Goal: Navigation & Orientation: Find specific page/section

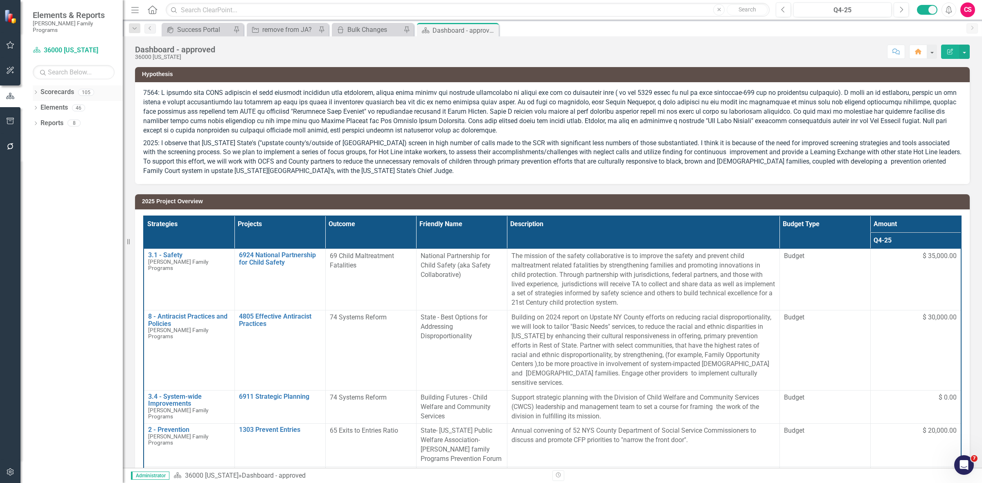
drag, startPoint x: 66, startPoint y: 84, endPoint x: 59, endPoint y: 83, distance: 7.5
click at [66, 88] on link "Scorecards" at bounding box center [58, 92] width 34 height 9
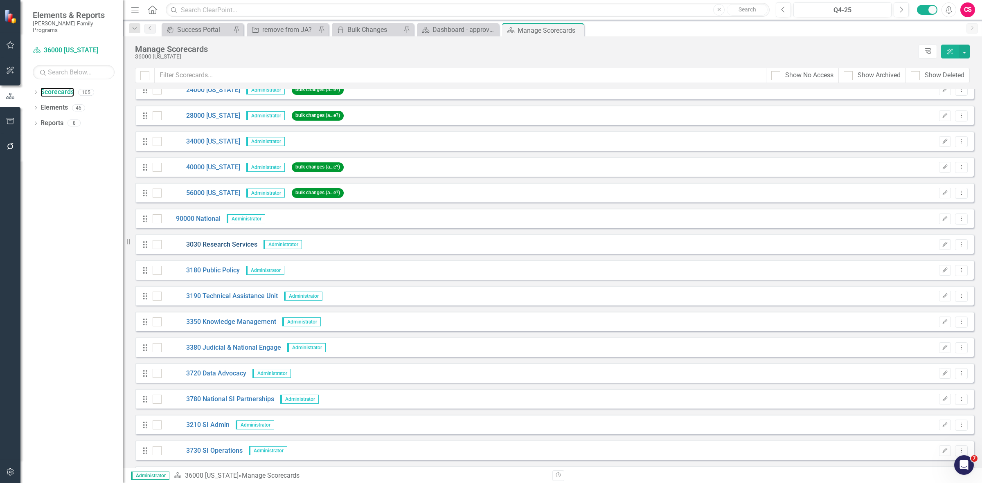
scroll to position [1867, 0]
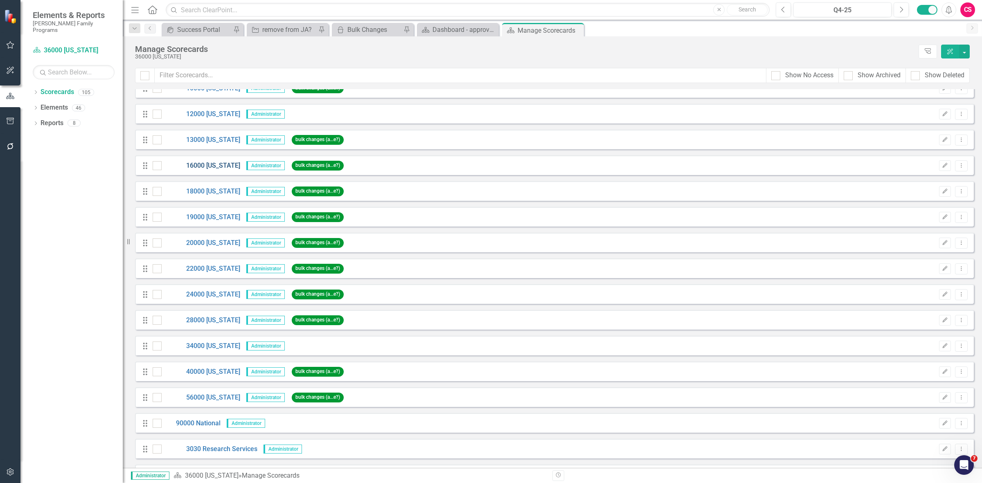
click at [211, 163] on link "16000 [US_STATE]" at bounding box center [201, 165] width 79 height 9
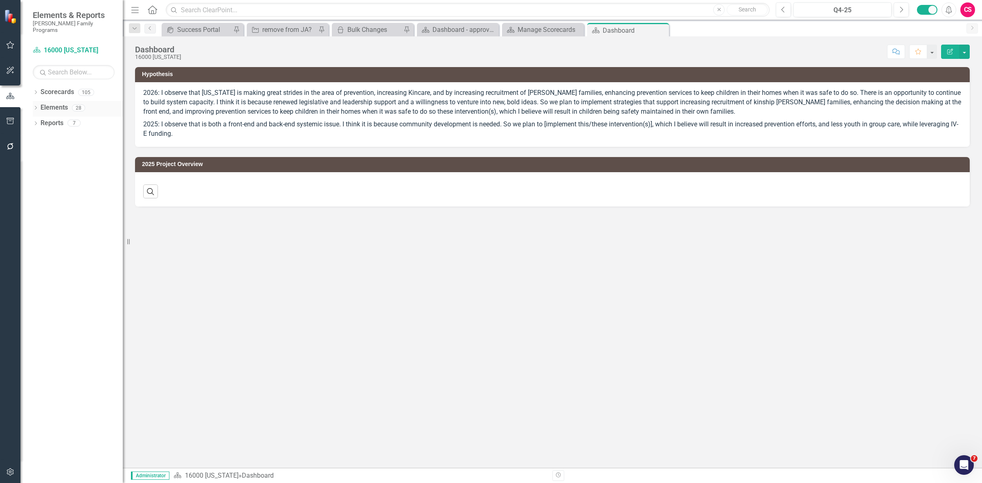
click at [58, 103] on link "Elements" at bounding box center [54, 107] width 27 height 9
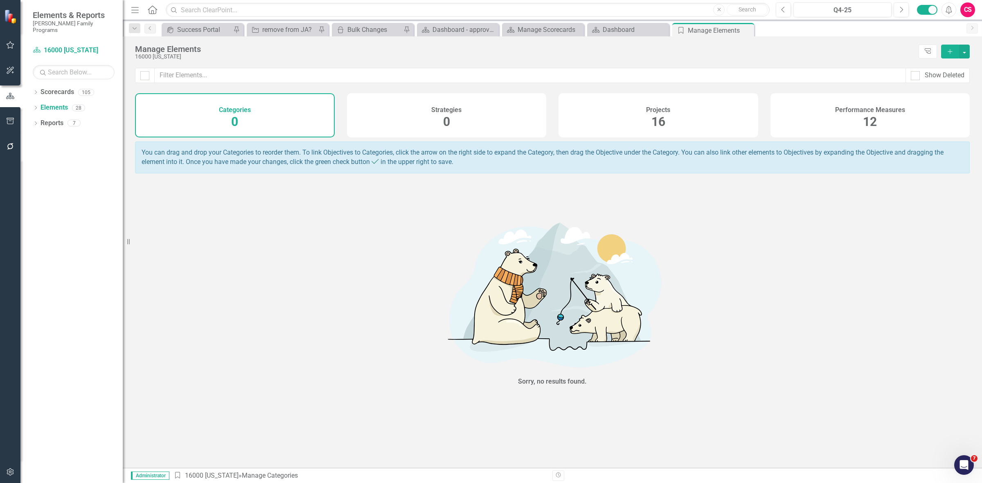
click at [646, 104] on div "Projects 16" at bounding box center [658, 115] width 200 height 44
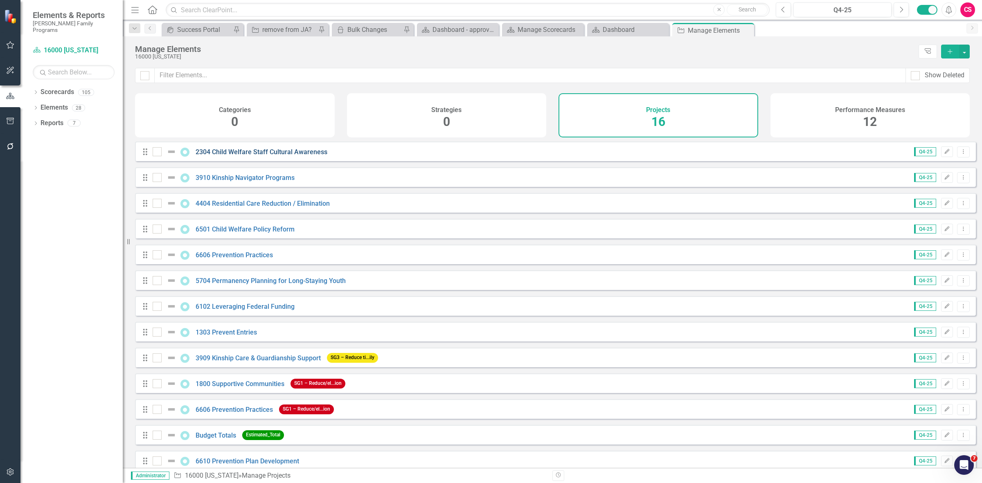
click at [224, 156] on link "2304 Child Welfare Staff Cultural Awareness" at bounding box center [262, 152] width 132 height 8
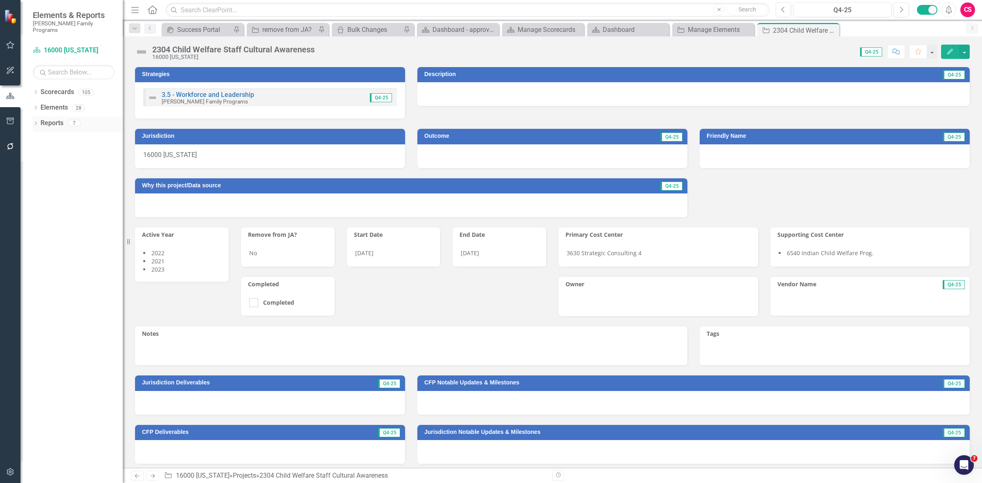
click at [50, 119] on link "Reports" at bounding box center [52, 123] width 23 height 9
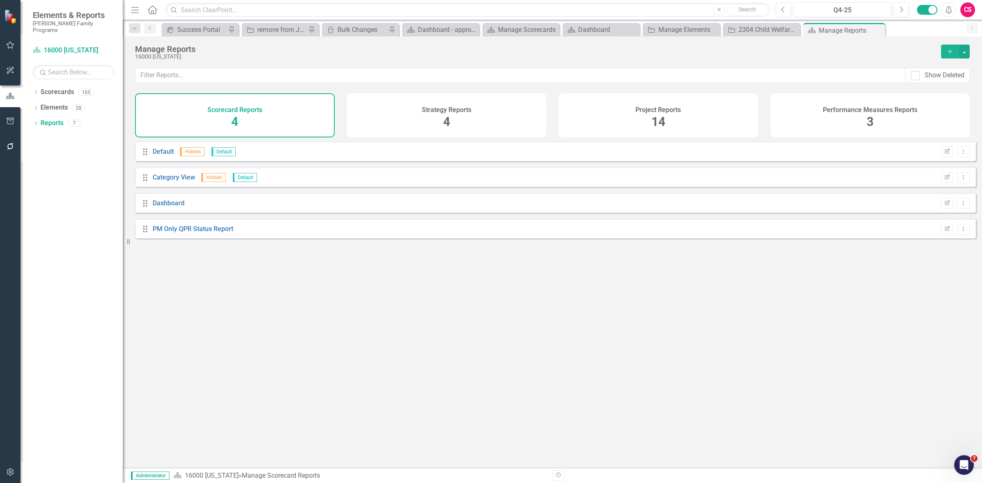
click at [420, 123] on div "Strategy Reports 4" at bounding box center [447, 115] width 200 height 44
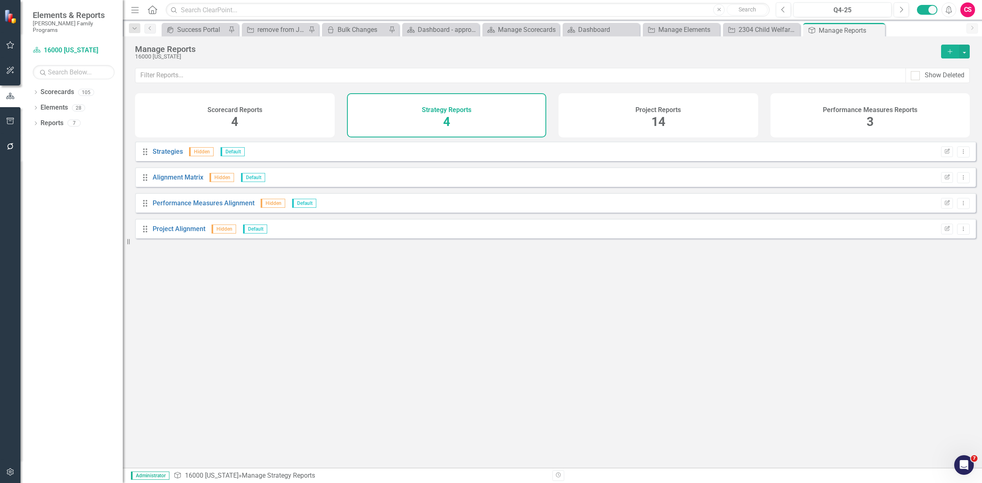
drag, startPoint x: 610, startPoint y: 108, endPoint x: 604, endPoint y: 109, distance: 6.2
click at [612, 108] on div "Project Reports 14" at bounding box center [658, 115] width 200 height 44
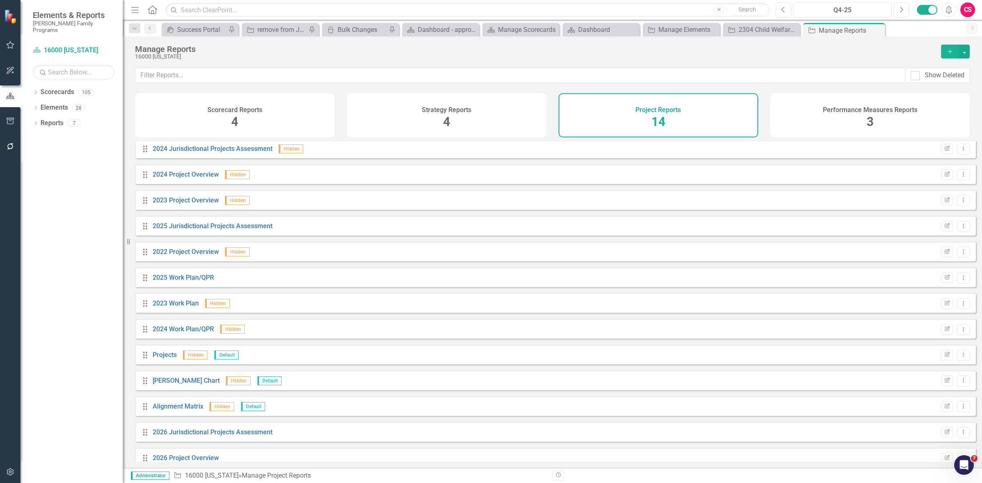
scroll to position [40, 0]
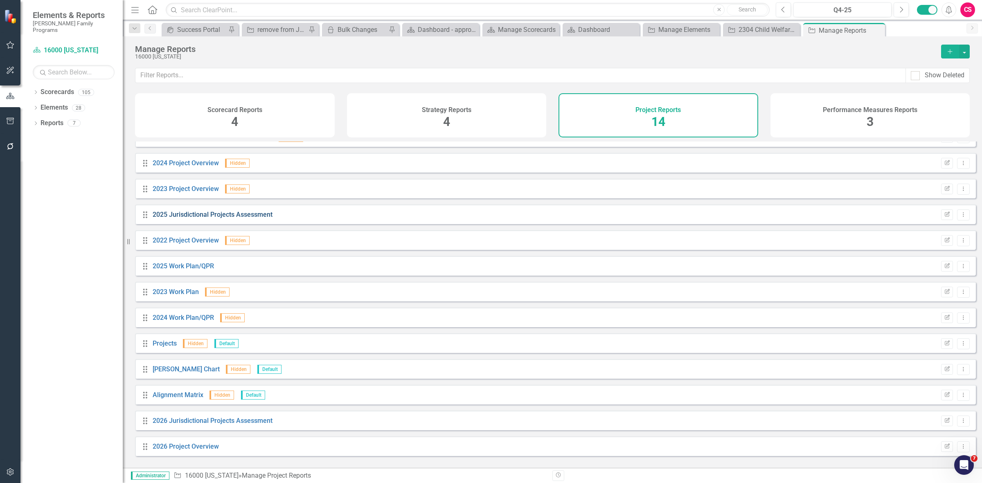
click at [215, 218] on link "2025 Jurisdictional Projects Assessment" at bounding box center [213, 215] width 120 height 8
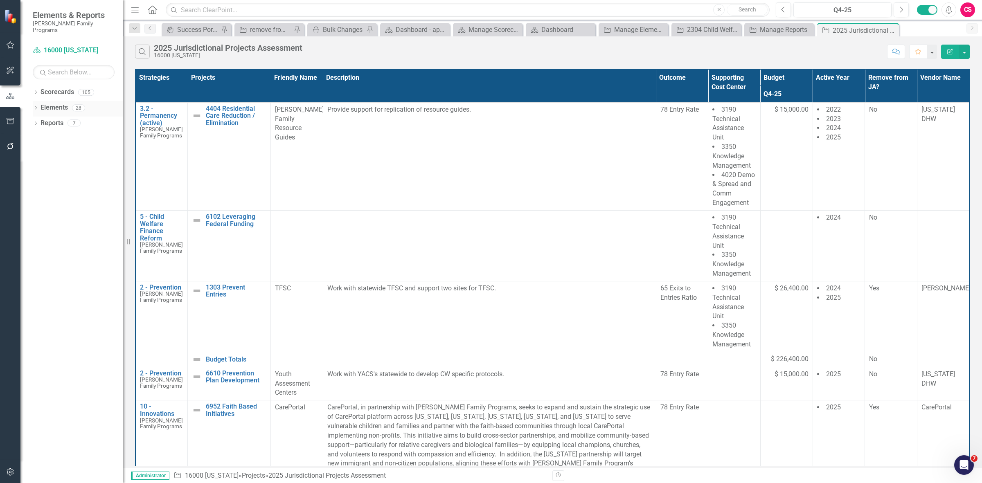
click at [44, 103] on link "Elements" at bounding box center [54, 107] width 27 height 9
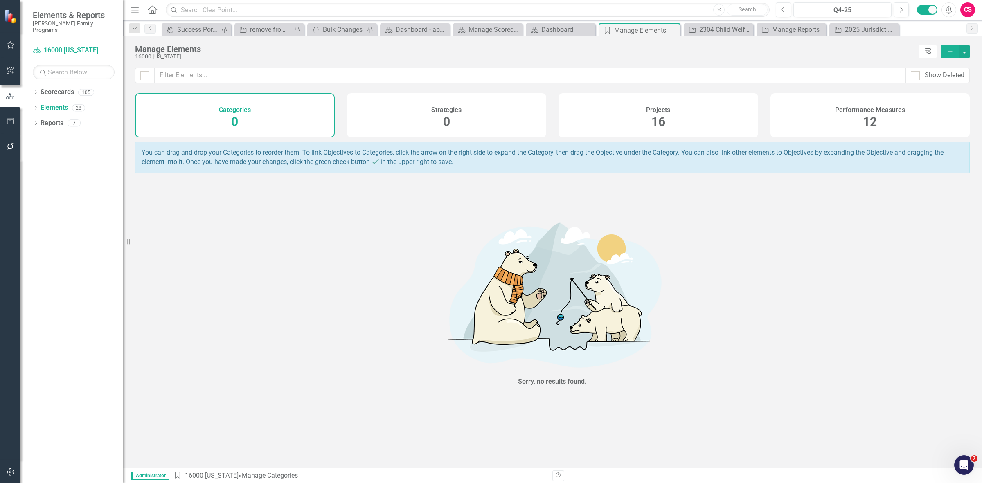
click at [737, 113] on div "Projects 16" at bounding box center [658, 115] width 200 height 44
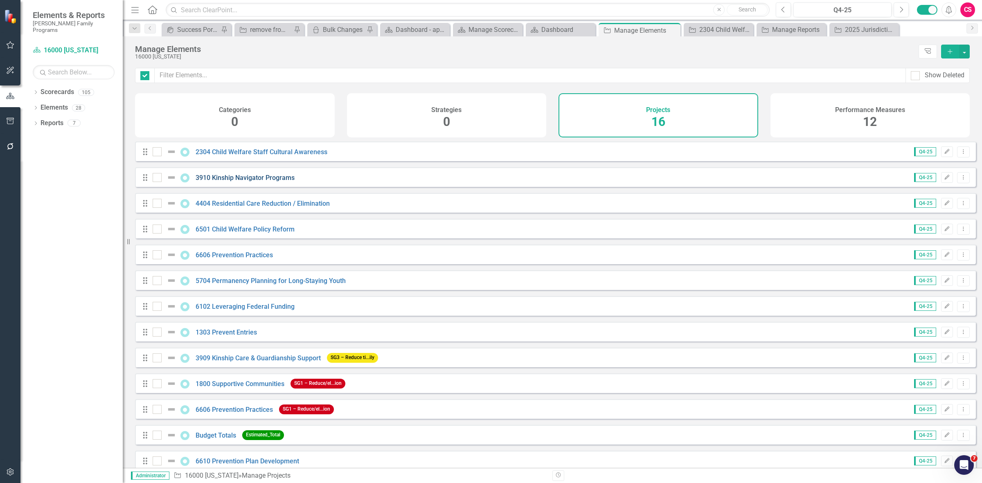
checkbox input "false"
click at [241, 156] on link "2304 Child Welfare Staff Cultural Awareness" at bounding box center [262, 152] width 132 height 8
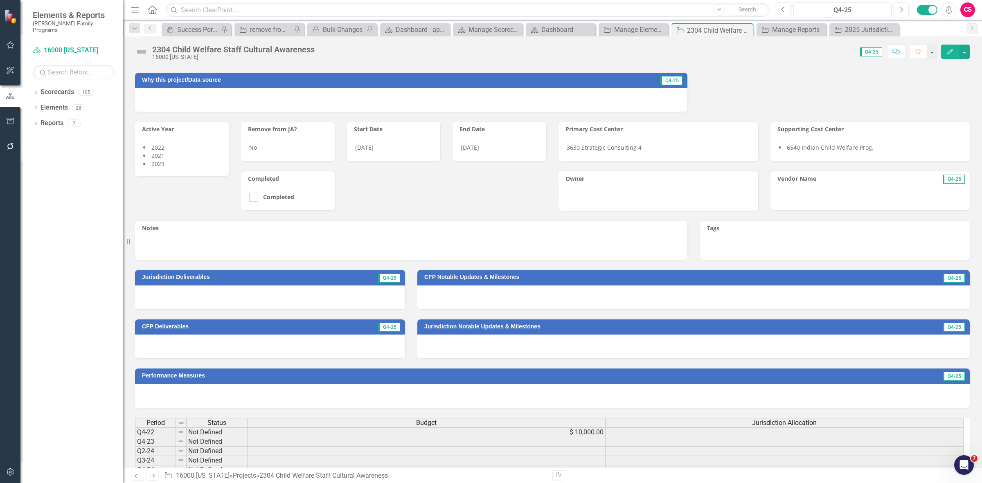
scroll to position [1, 0]
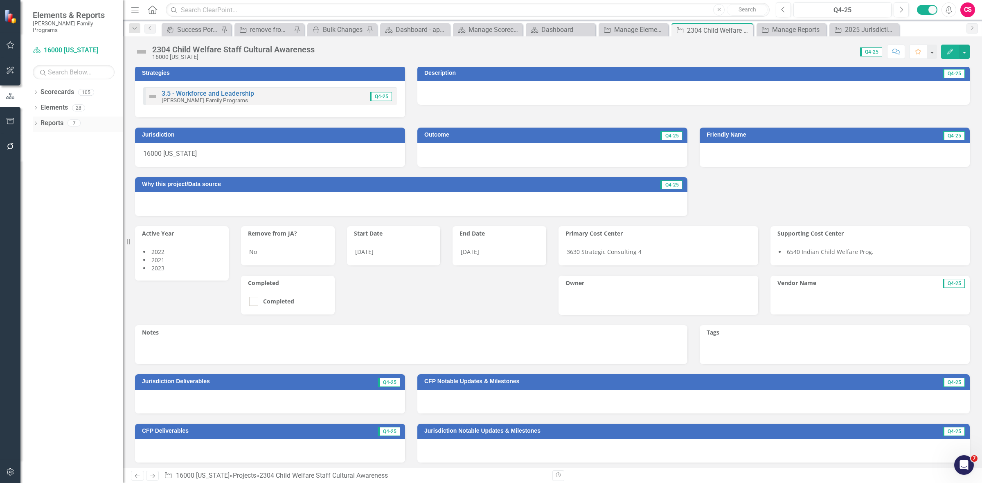
click at [57, 119] on link "Reports" at bounding box center [52, 123] width 23 height 9
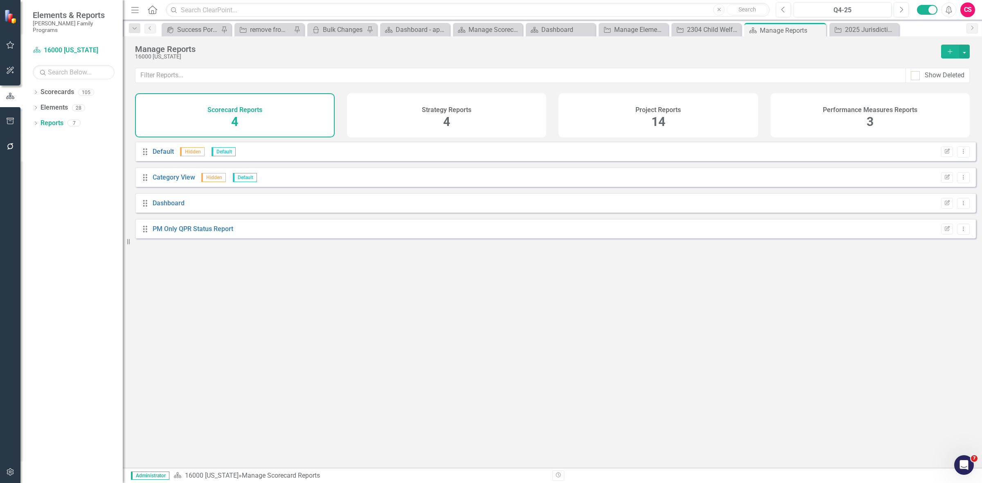
click at [693, 117] on div "Project Reports 14" at bounding box center [658, 115] width 200 height 44
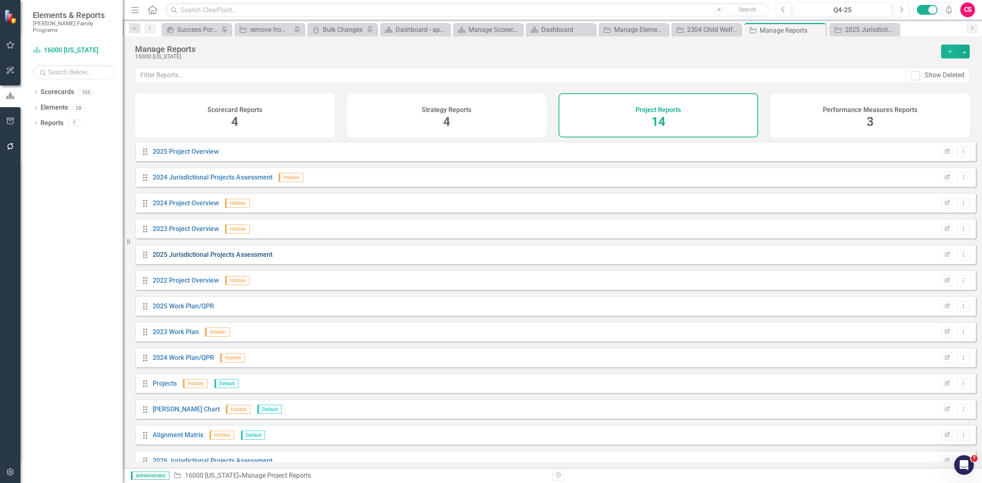
click at [212, 259] on link "2025 Jurisdictional Projects Assessment" at bounding box center [213, 255] width 120 height 8
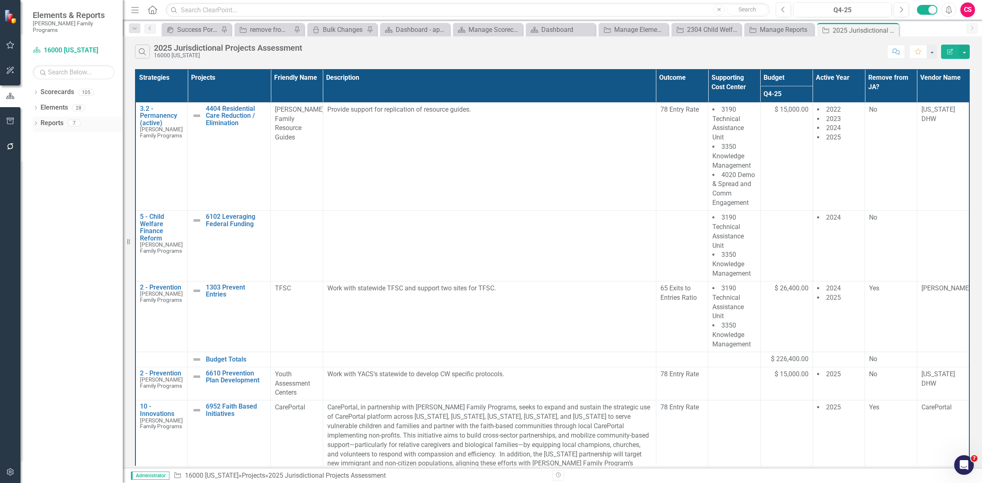
click at [50, 119] on link "Reports" at bounding box center [52, 123] width 23 height 9
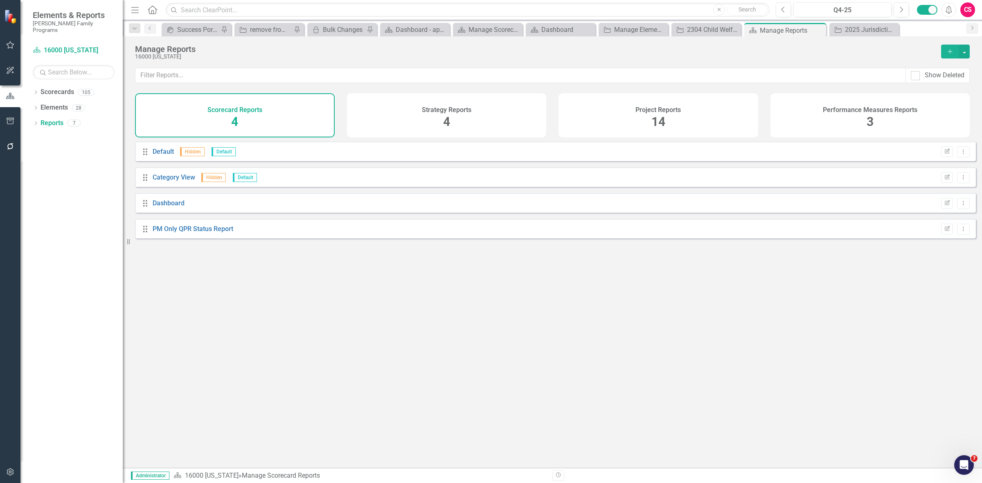
click at [638, 106] on h4 "Project Reports" at bounding box center [657, 109] width 45 height 7
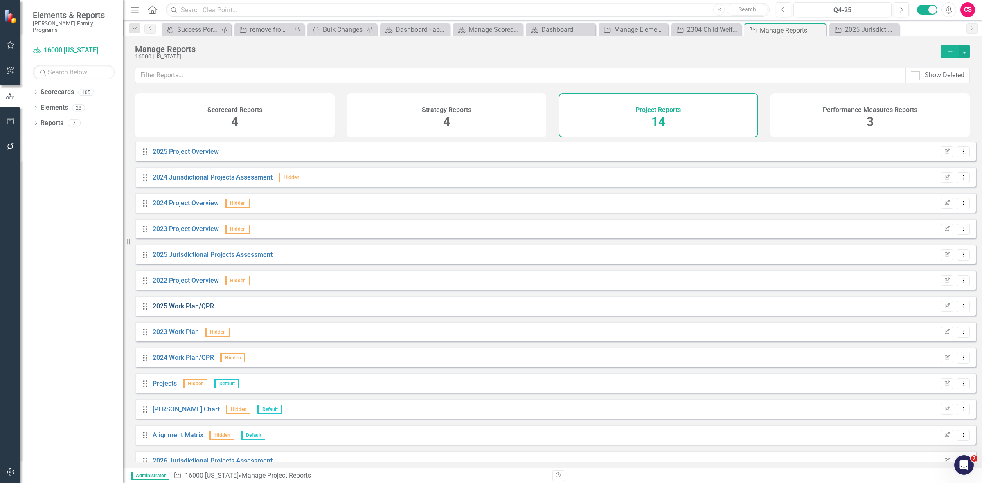
click at [185, 310] on link "2025 Work Plan/QPR" at bounding box center [183, 306] width 61 height 8
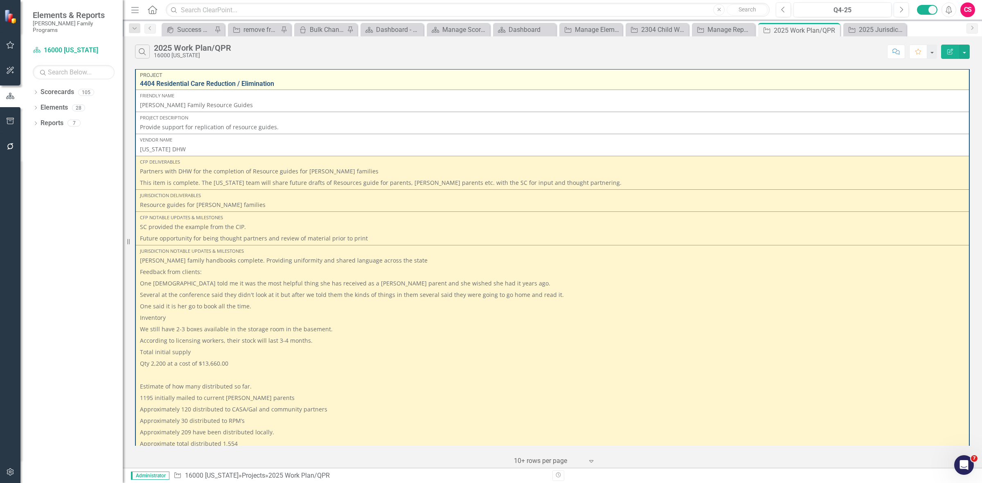
click at [203, 84] on link "4404 Residential Care Reduction / Elimination" at bounding box center [552, 83] width 825 height 7
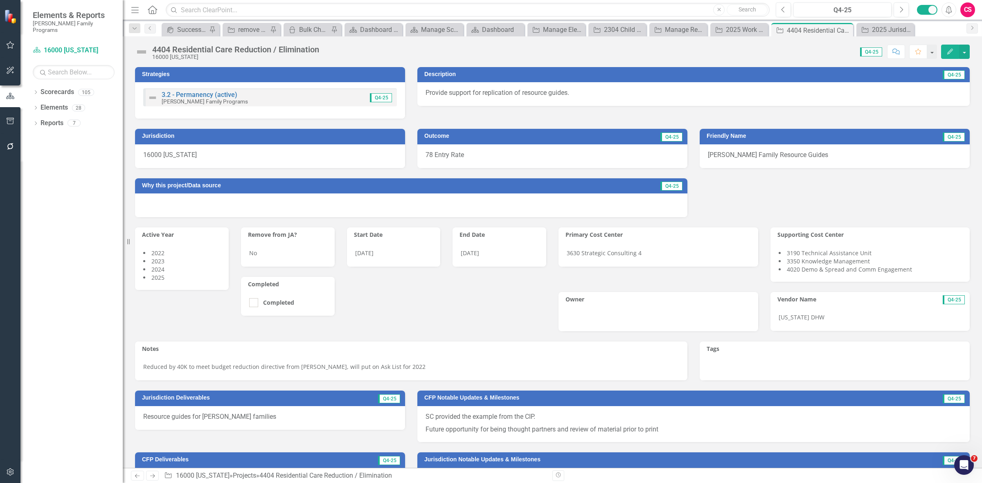
click at [950, 52] on icon "button" at bounding box center [950, 52] width 6 height 6
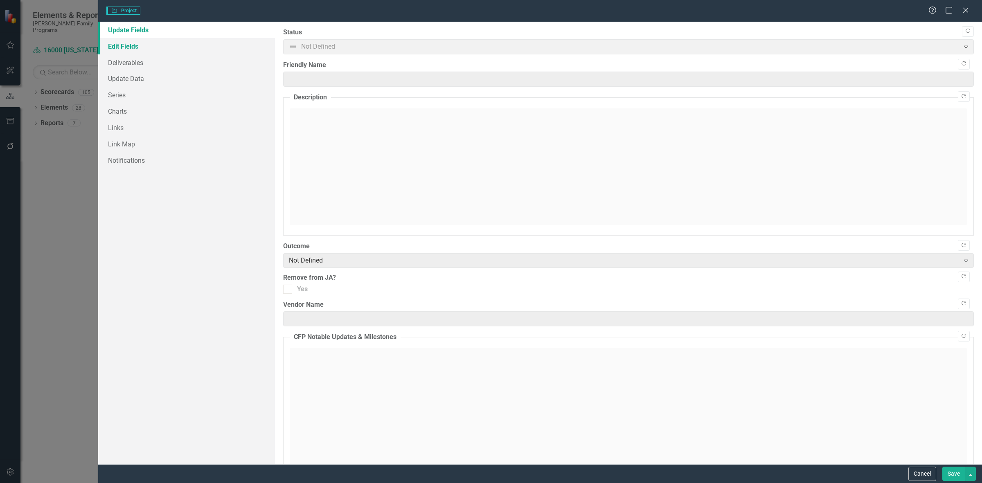
click at [154, 48] on link "Edit Fields" at bounding box center [186, 46] width 177 height 16
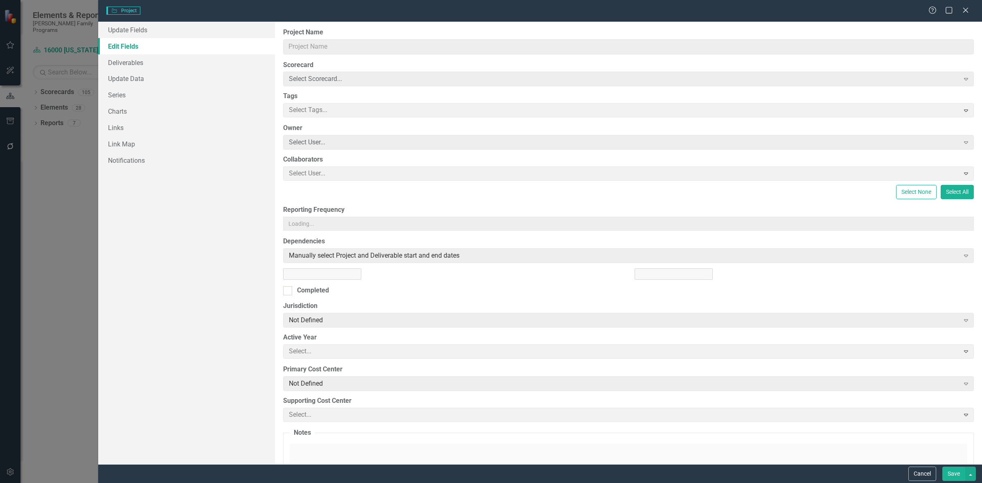
click at [139, 45] on link "Edit Fields" at bounding box center [186, 46] width 177 height 16
type input "4404 Residential Care Reduction / Elimination"
checkbox input "true"
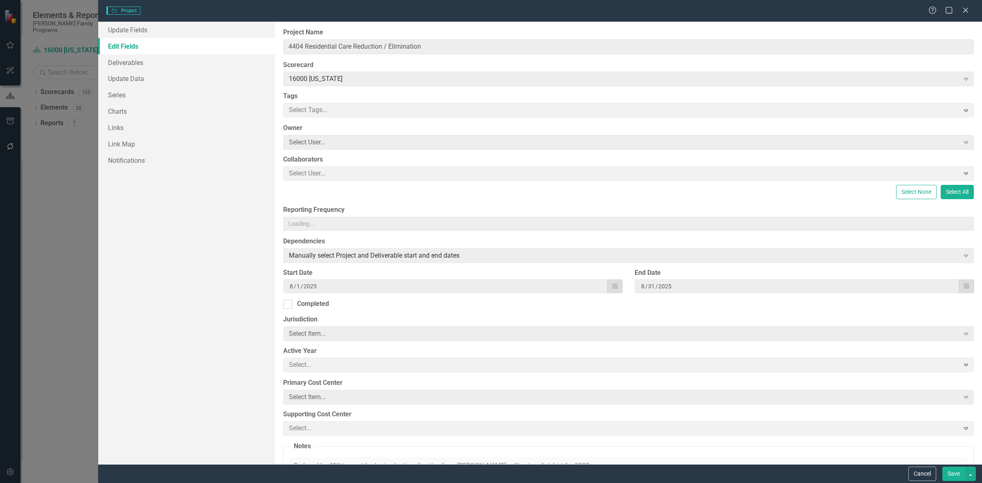
type input "2021"
checkbox input "false"
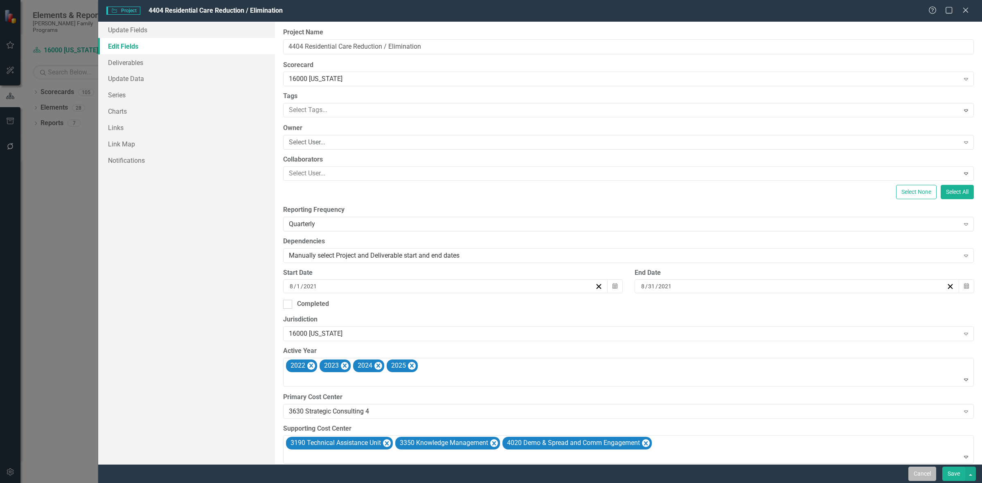
click at [918, 473] on button "Cancel" at bounding box center [922, 474] width 28 height 14
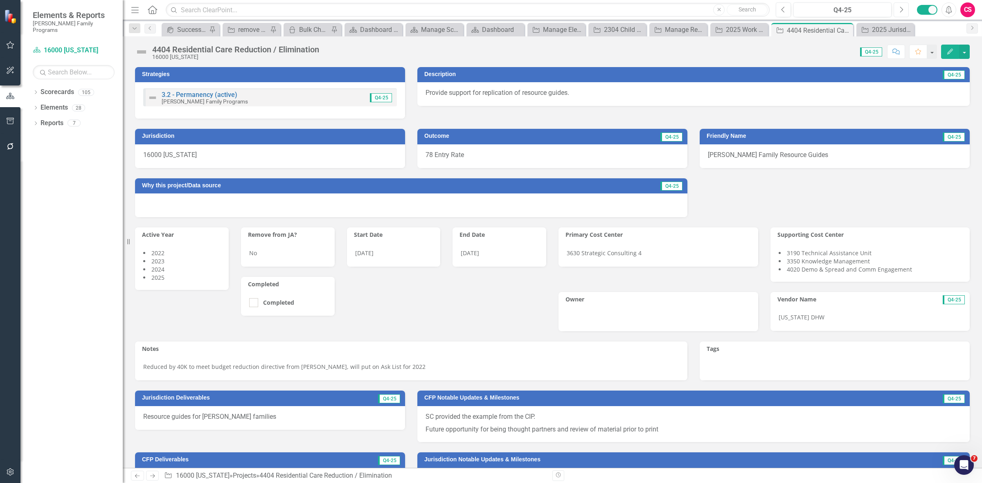
click at [905, 11] on button "Next" at bounding box center [900, 9] width 15 height 15
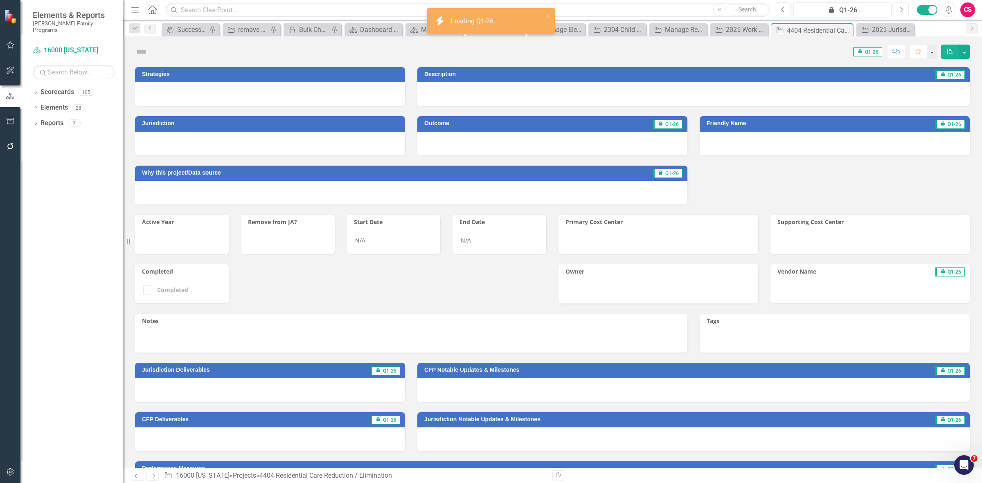
click at [901, 8] on icon "button" at bounding box center [901, 10] width 3 height 6
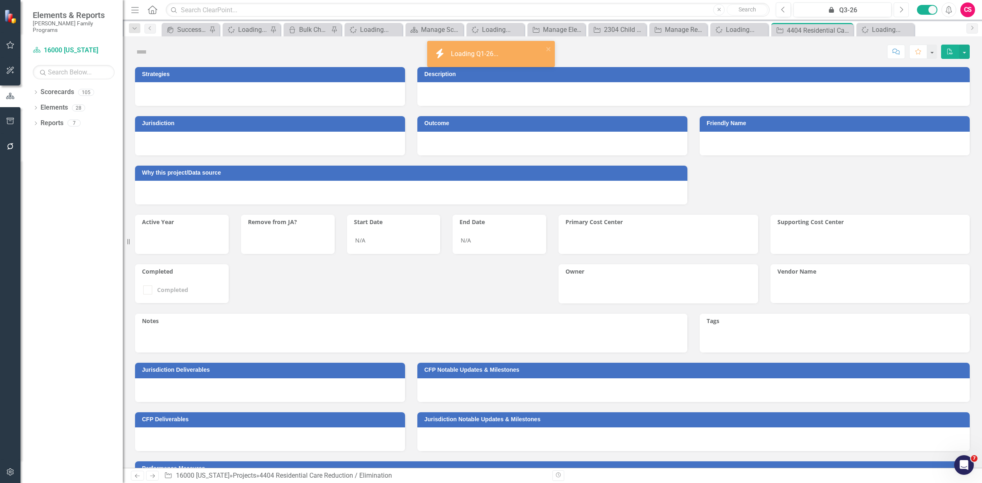
click at [901, 8] on icon "button" at bounding box center [901, 10] width 3 height 6
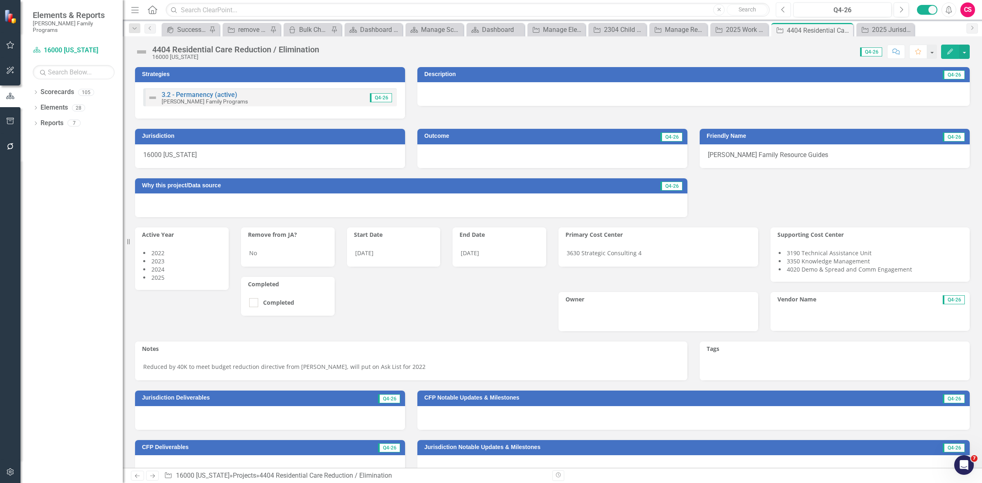
click at [786, 9] on button "Previous" at bounding box center [783, 9] width 15 height 15
click at [785, 7] on button "Previous" at bounding box center [783, 9] width 15 height 15
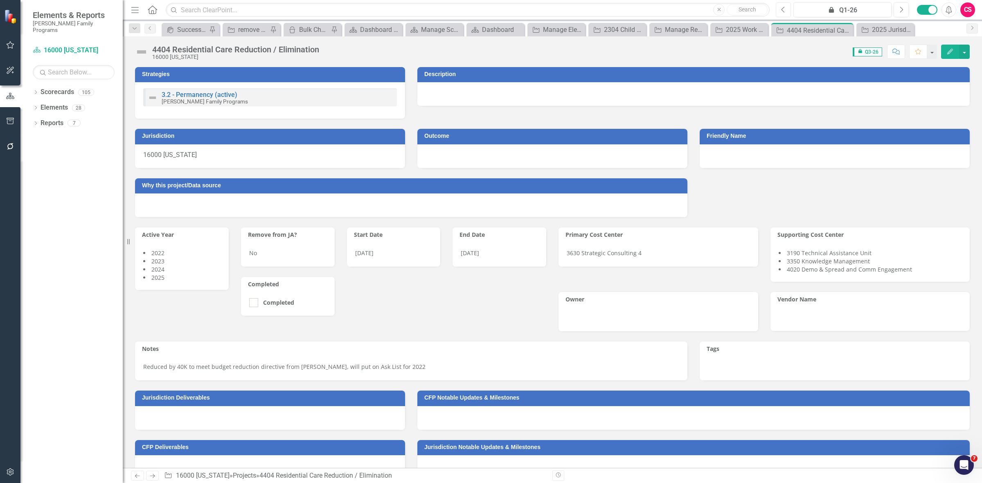
click at [785, 7] on button "Previous" at bounding box center [783, 9] width 15 height 15
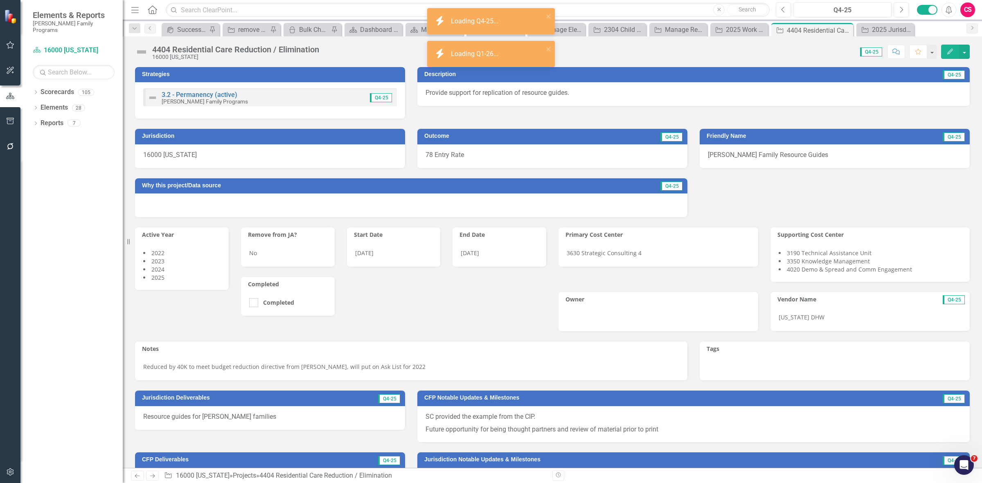
click at [513, 27] on div "icon.bolt Loading Q4-25..." at bounding box center [488, 21] width 110 height 14
click at [498, 58] on div "Loading Q1-26..." at bounding box center [476, 54] width 50 height 9
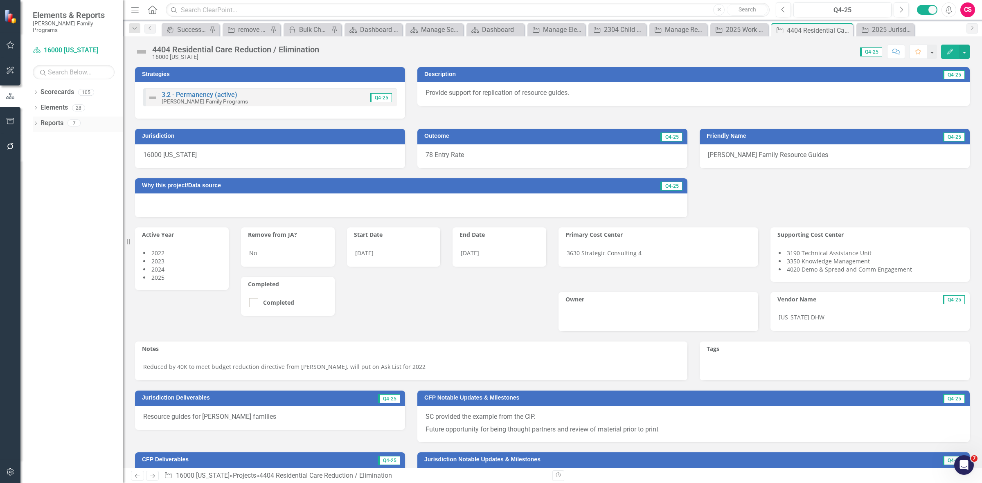
click at [52, 119] on link "Reports" at bounding box center [52, 123] width 23 height 9
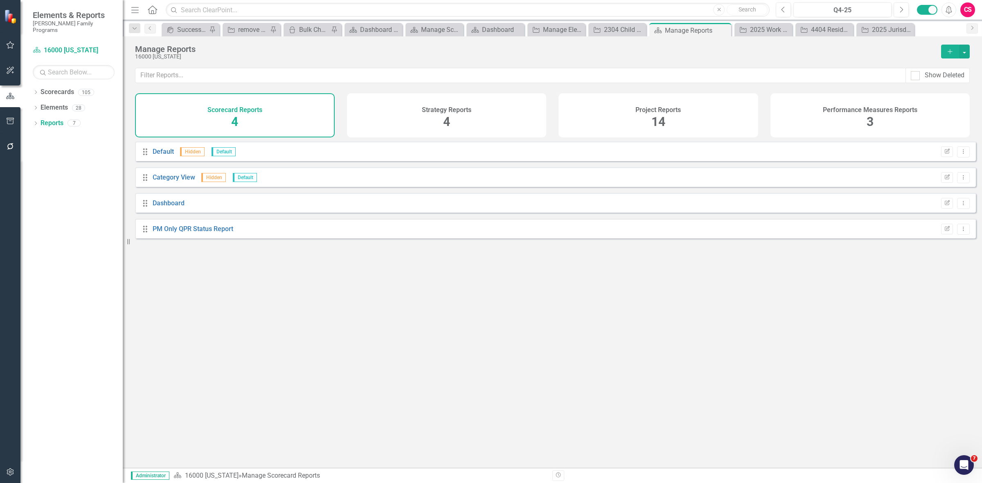
click at [675, 99] on div "Project Reports 14" at bounding box center [658, 115] width 200 height 44
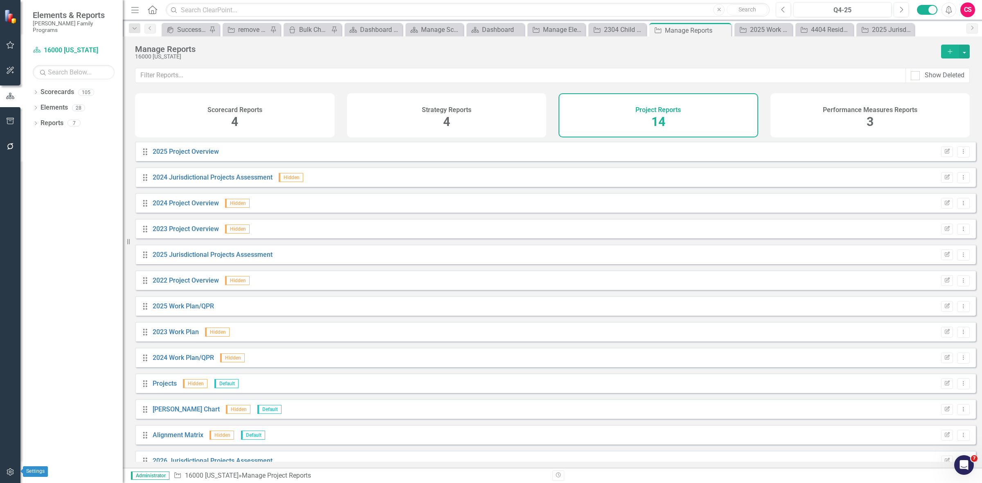
click at [3, 472] on button "button" at bounding box center [10, 472] width 18 height 17
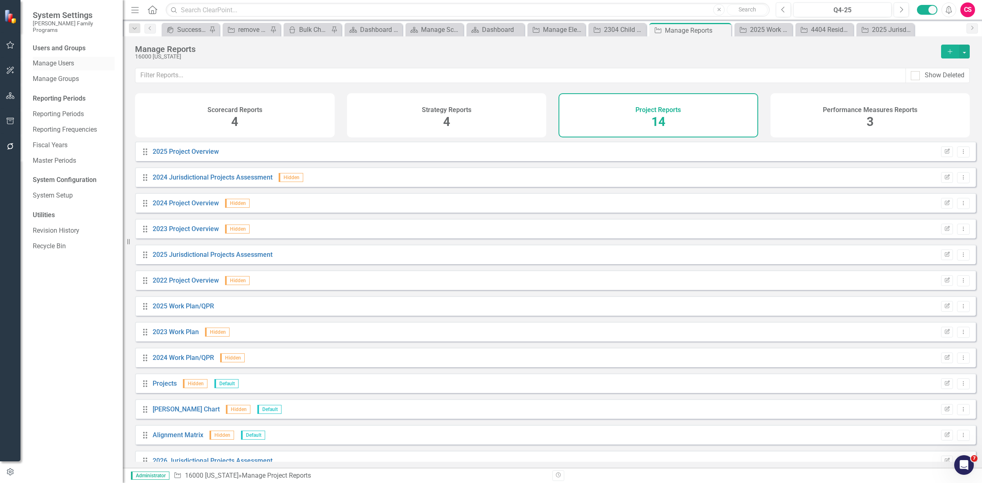
click at [41, 59] on link "Manage Users" at bounding box center [74, 63] width 82 height 9
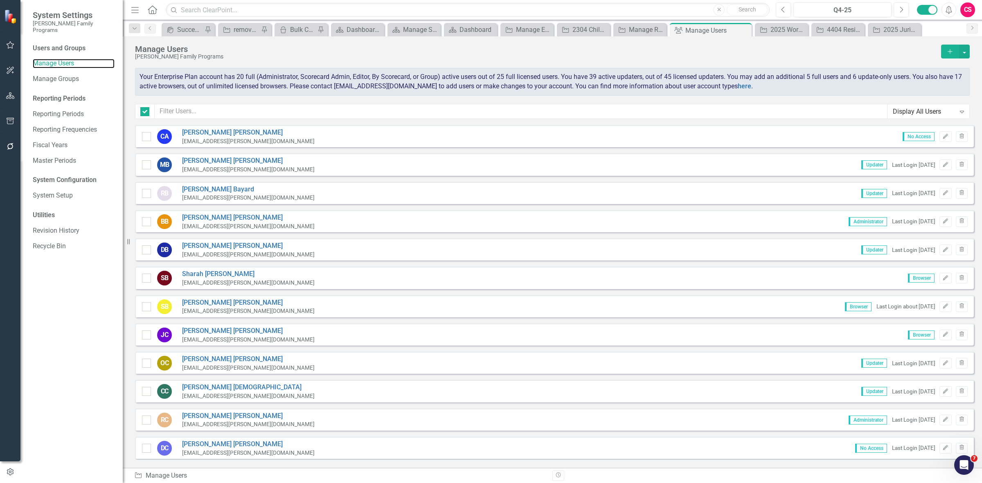
checkbox input "false"
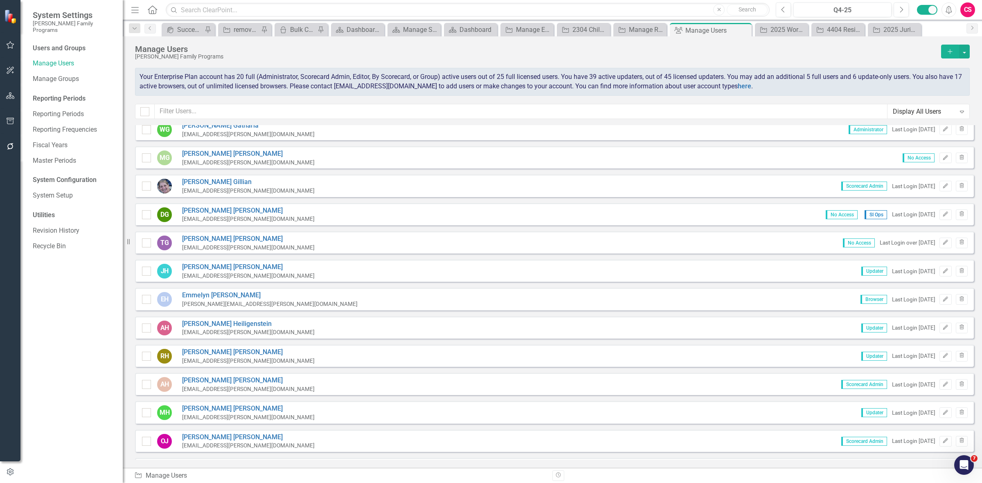
scroll to position [665, 0]
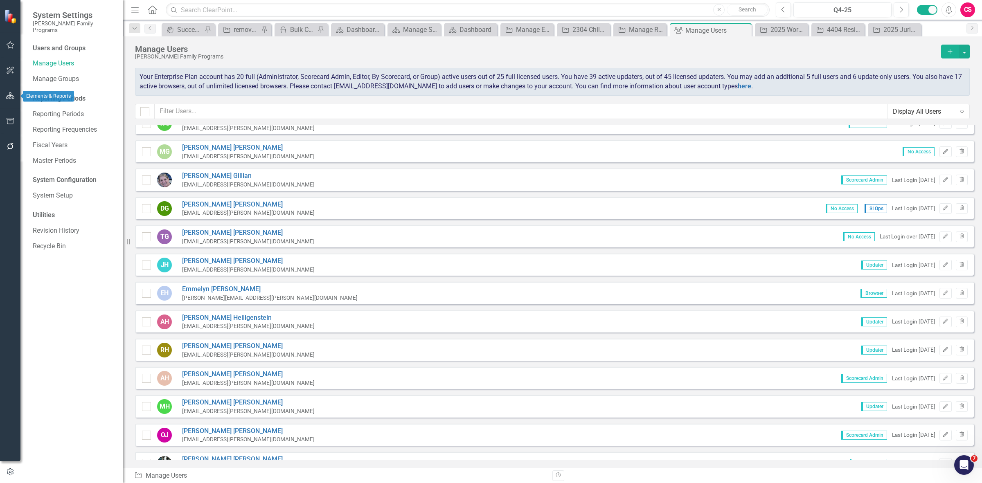
click at [15, 94] on button "button" at bounding box center [10, 96] width 18 height 17
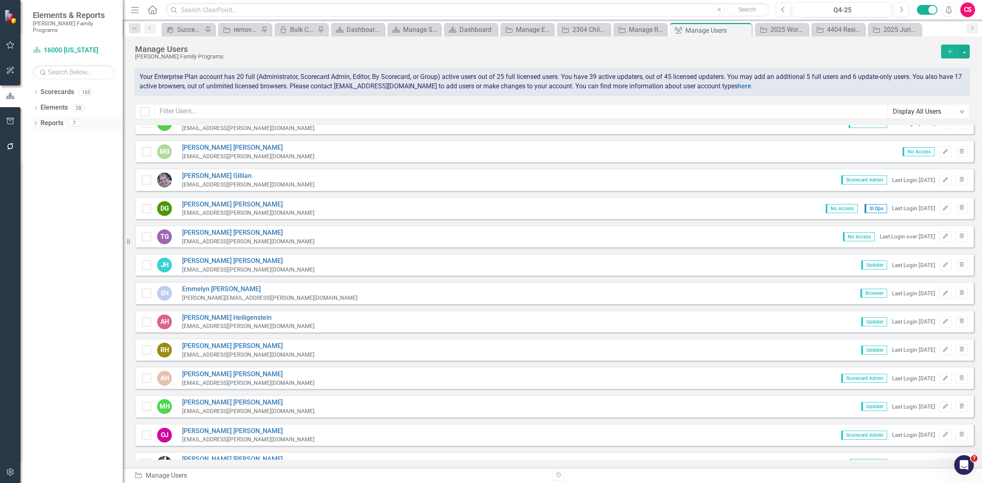
click at [55, 117] on div "Reports" at bounding box center [52, 124] width 23 height 14
click at [50, 123] on div "Reports" at bounding box center [52, 124] width 23 height 14
click at [50, 119] on link "Reports" at bounding box center [52, 123] width 23 height 9
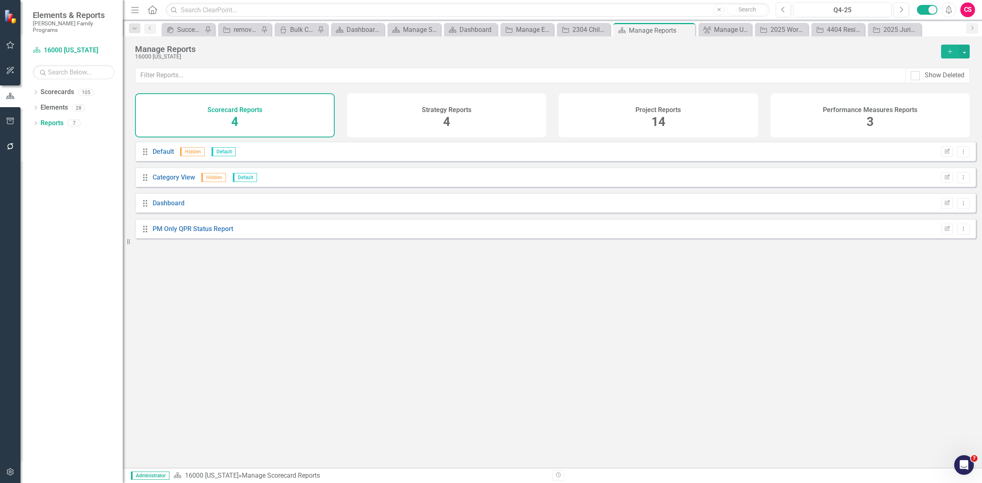
drag, startPoint x: 379, startPoint y: 121, endPoint x: 378, endPoint y: 111, distance: 9.9
click at [379, 120] on div "Strategy Reports 4" at bounding box center [447, 115] width 200 height 44
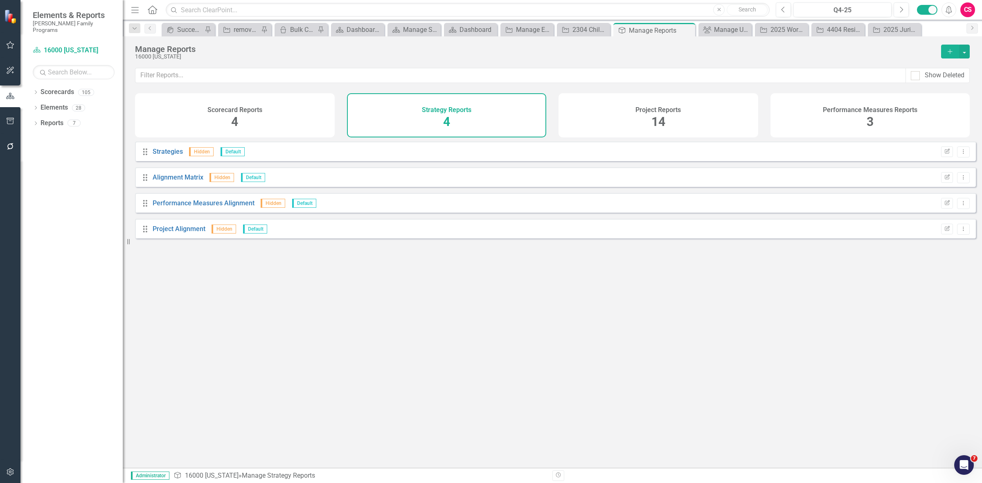
click at [624, 113] on div "Project Reports 14" at bounding box center [658, 115] width 200 height 44
